Goal: Transaction & Acquisition: Book appointment/travel/reservation

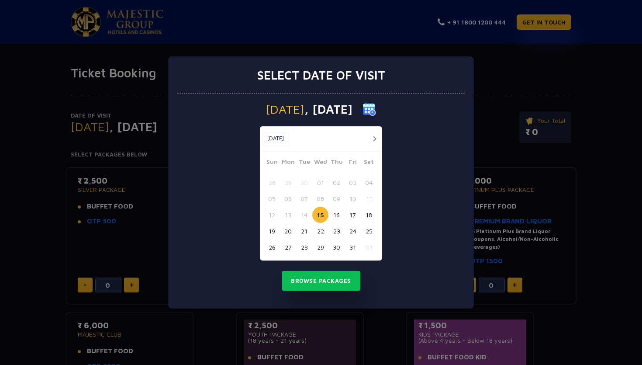
click at [354, 233] on button "24" at bounding box center [353, 231] width 16 height 16
click at [335, 286] on button "Browse Packages" at bounding box center [321, 281] width 79 height 20
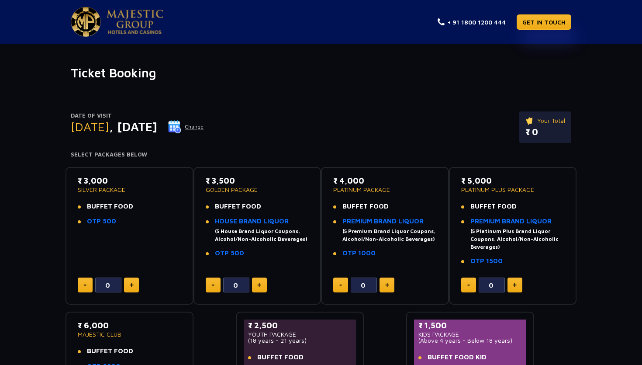
click at [136, 289] on button at bounding box center [131, 284] width 15 height 15
type input "2"
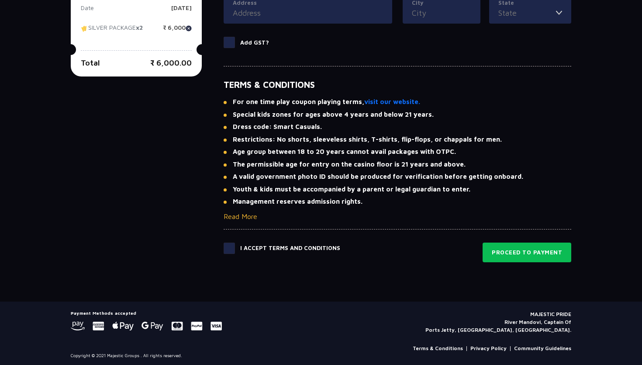
scroll to position [570, 0]
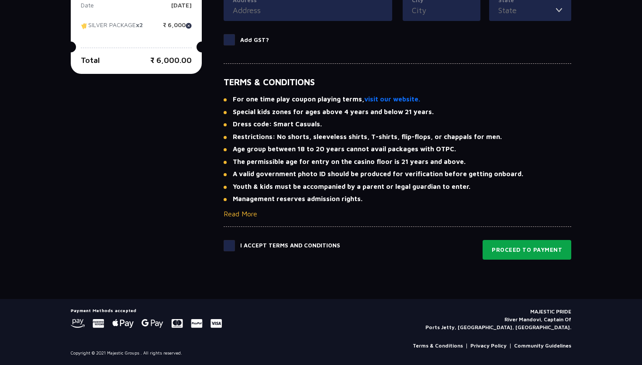
click at [532, 247] on button "Proceed to Payment" at bounding box center [527, 250] width 89 height 20
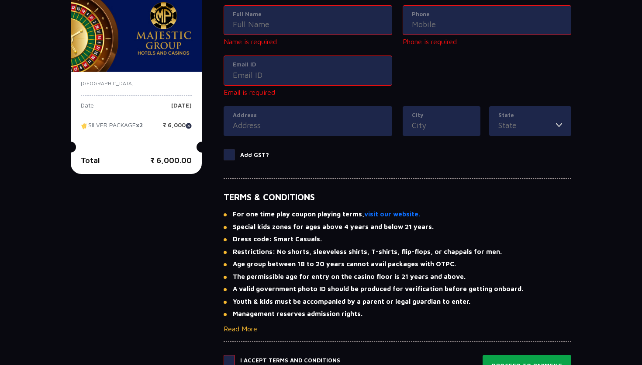
scroll to position [472, 0]
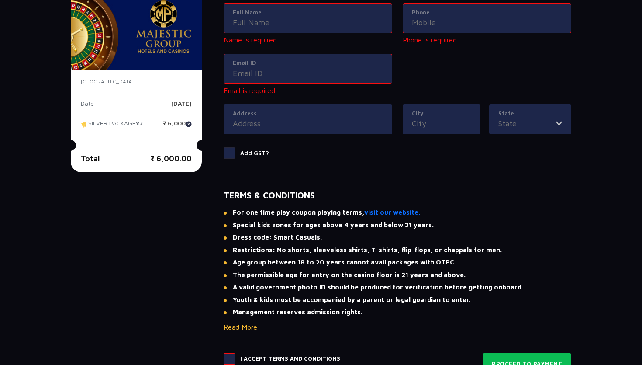
click at [232, 362] on span at bounding box center [229, 358] width 11 height 11
click at [0, 0] on input "checkbox" at bounding box center [0, 0] width 0 height 0
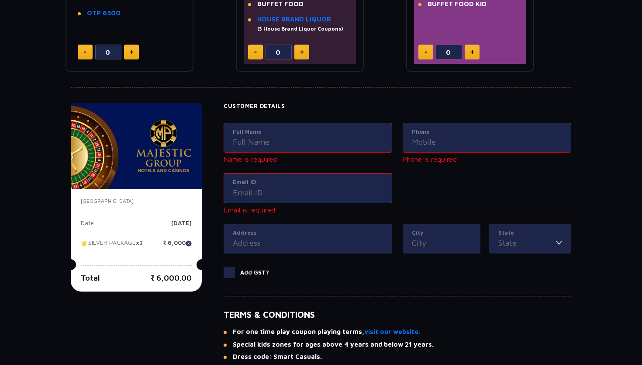
scroll to position [0, 0]
